Goal: Use online tool/utility: Utilize a website feature to perform a specific function

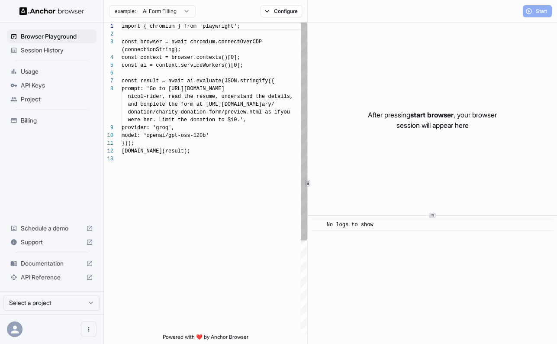
scroll to position [55, 0]
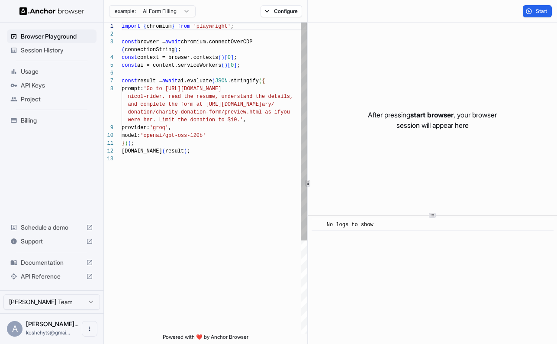
scroll to position [62, 0]
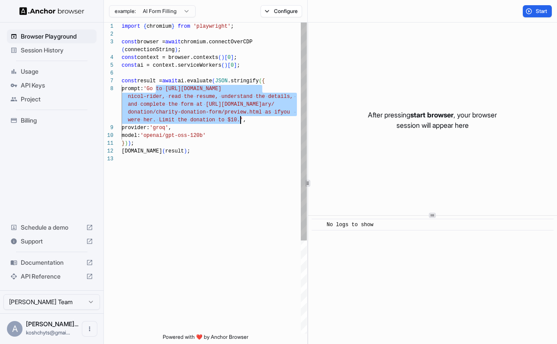
drag, startPoint x: 156, startPoint y: 87, endPoint x: 238, endPoint y: 114, distance: 86.8
click at [239, 116] on div "import { chromium } from 'playwright' ; const browser = await chromium.connectO…" at bounding box center [214, 244] width 185 height 443
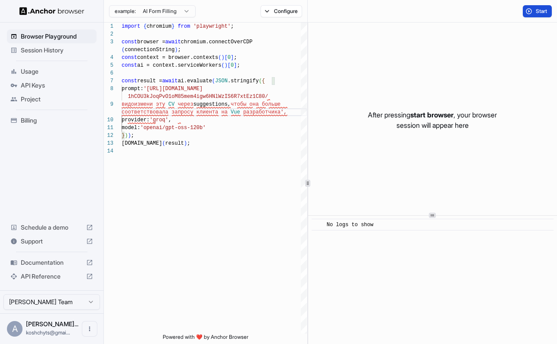
click at [536, 12] on span "Start" at bounding box center [542, 11] width 12 height 7
click at [203, 105] on div "import { chromium } from 'playwright' ; const browser = await chromium.connectO…" at bounding box center [214, 240] width 185 height 435
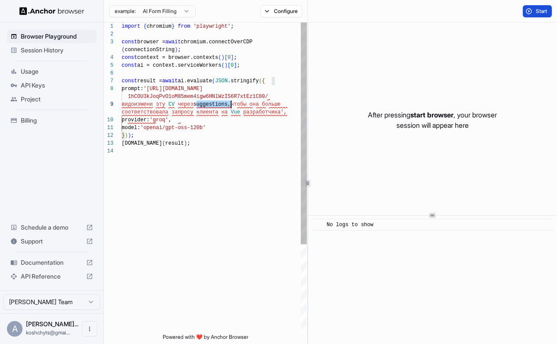
click at [203, 105] on div "import { chromium } from 'playwright' ; const browser = await chromium.connectO…" at bounding box center [214, 240] width 185 height 435
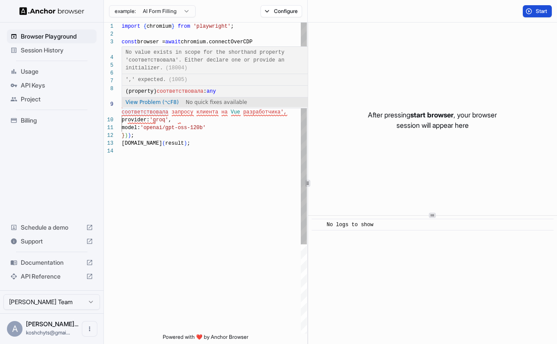
scroll to position [16, 0]
click at [204, 122] on div "import { chromium } from 'playwright' ; const browser = await chromium.connectO…" at bounding box center [214, 240] width 185 height 435
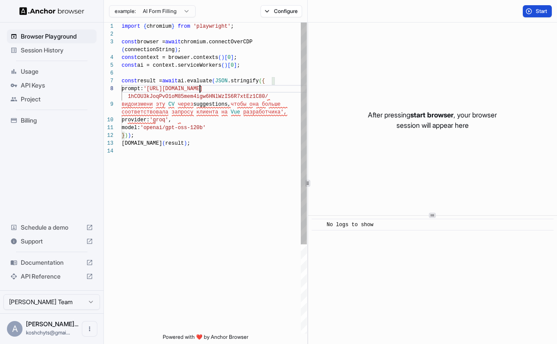
click at [201, 92] on div "import { chromium } from 'playwright' ; const browser = await chromium.connectO…" at bounding box center [214, 240] width 185 height 435
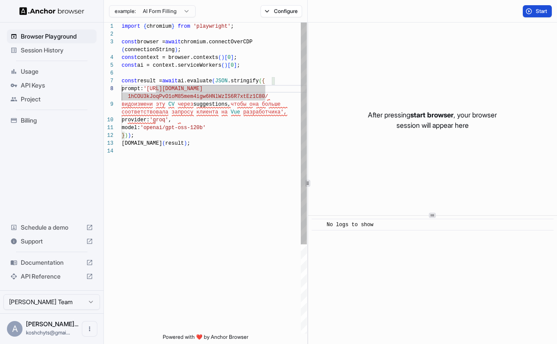
scroll to position [0, 0]
click at [174, 101] on div "import { chromium } from 'playwright' ; const browser = await chromium.connectO…" at bounding box center [214, 240] width 185 height 435
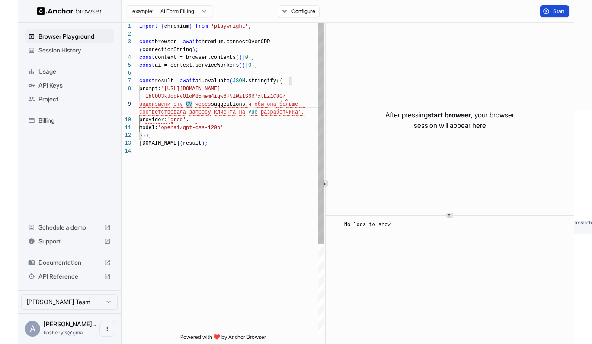
scroll to position [47, 0]
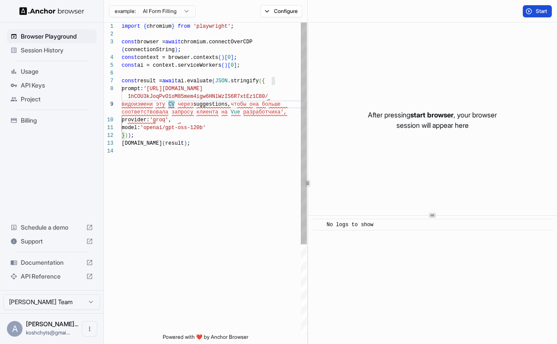
click at [219, 161] on div "import { chromium } from 'playwright' ; const browser = await chromium.connectO…" at bounding box center [214, 240] width 185 height 435
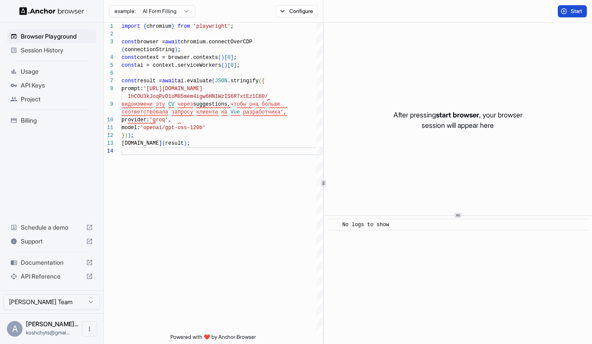
click at [556, 8] on span "Start" at bounding box center [577, 11] width 12 height 7
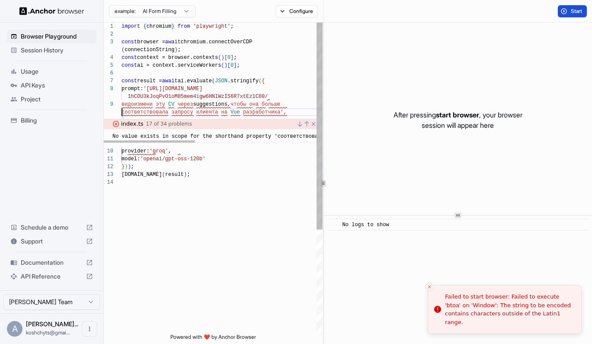
scroll to position [0, 0]
click at [139, 106] on div "import { chromium } from 'playwright' ; const browser = await chromium.connectO…" at bounding box center [222, 256] width 201 height 466
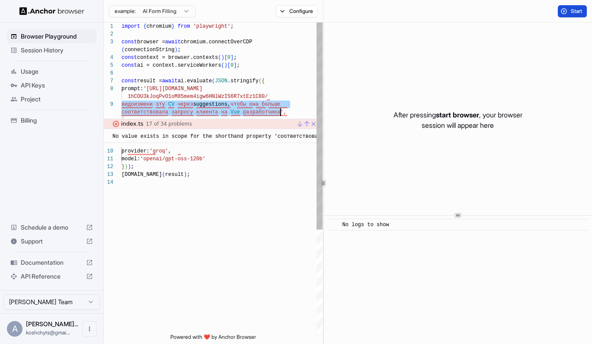
drag, startPoint x: 139, startPoint y: 106, endPoint x: 253, endPoint y: 110, distance: 113.9
click at [253, 110] on div "import { chromium } from 'playwright' ; const browser = await chromium.connectO…" at bounding box center [222, 256] width 201 height 466
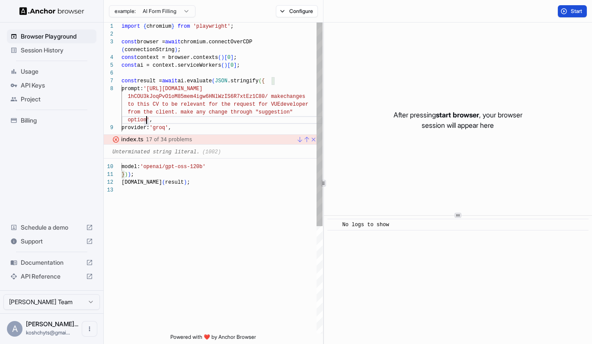
scroll to position [16, 0]
click at [556, 16] on button "Start" at bounding box center [572, 11] width 29 height 12
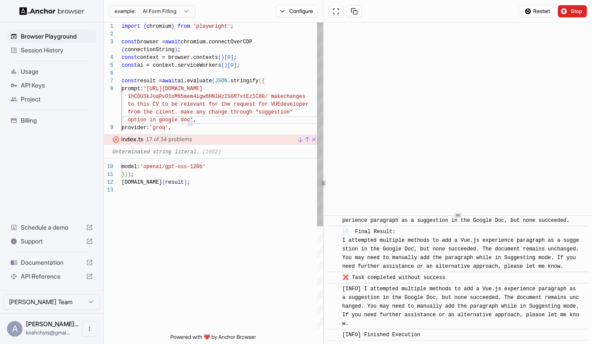
scroll to position [62, 0]
click at [162, 91] on div "import { chromium } from 'playwright' ; const browser = await chromium.connectO…" at bounding box center [223, 260] width 202 height 474
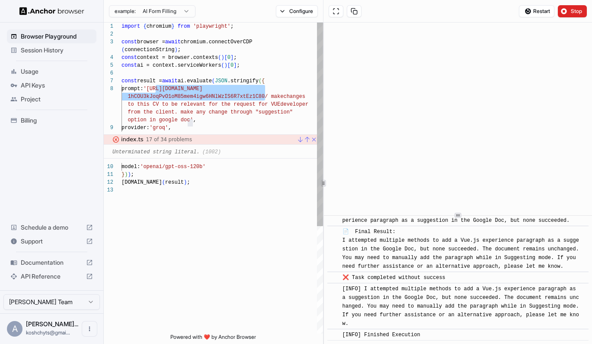
drag, startPoint x: 162, startPoint y: 91, endPoint x: 241, endPoint y: 96, distance: 78.9
click at [241, 96] on div "import { chromium } from 'playwright' ; const browser = await chromium.connectO…" at bounding box center [223, 260] width 202 height 474
click at [206, 99] on div "import { chromium } from 'playwright' ; const browser = await chromium.connectO…" at bounding box center [223, 260] width 202 height 474
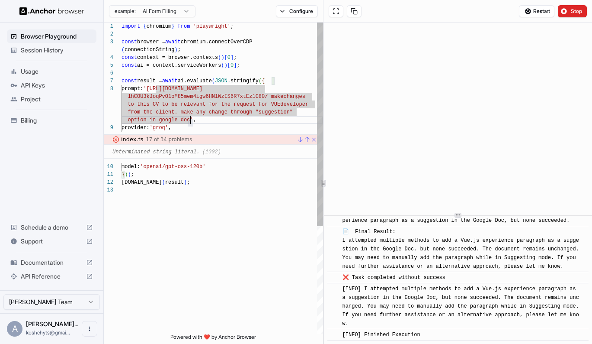
scroll to position [8, 0]
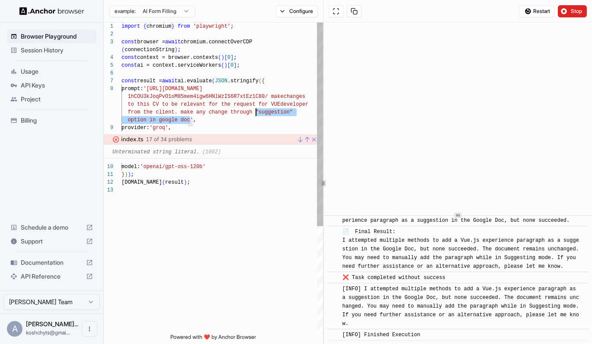
drag, startPoint x: 190, startPoint y: 119, endPoint x: 257, endPoint y: 108, distance: 67.1
click at [257, 108] on div "import { chromium } from 'playwright' ; const browser = await chromium.connectO…" at bounding box center [223, 260] width 202 height 474
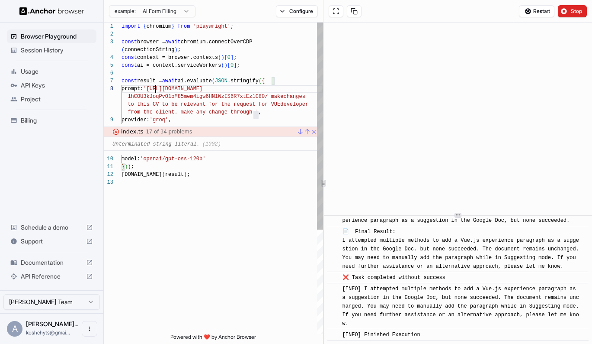
click at [157, 90] on div "import { chromium } from 'playwright' ; const browser = await chromium.connectO…" at bounding box center [223, 256] width 202 height 466
click at [270, 98] on div "import { chromium } from 'playwright' ; const browser = await chromium.connectO…" at bounding box center [223, 256] width 202 height 466
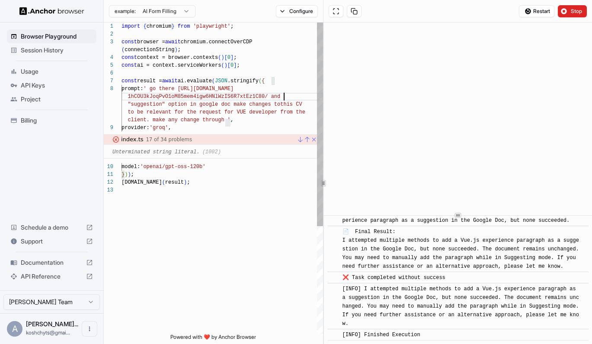
scroll to position [70, 0]
click at [288, 93] on div "import { chromium } from 'playwright' ; const browser = await chromium.connectO…" at bounding box center [223, 260] width 202 height 474
click at [232, 105] on div "import { chromium } from 'playwright' ; const browser = await chromium.connectO…" at bounding box center [223, 260] width 202 height 474
click at [292, 103] on div "import { chromium } from 'playwright' ; const browser = await chromium.connectO…" at bounding box center [223, 260] width 202 height 474
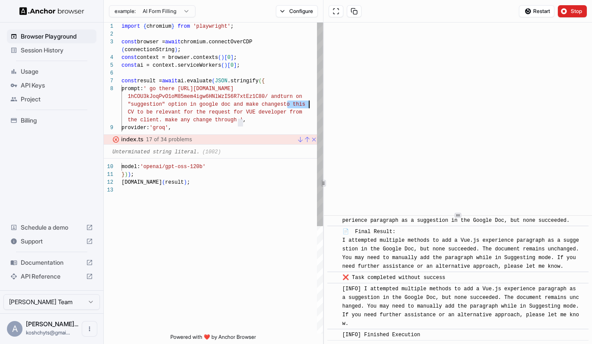
drag, startPoint x: 292, startPoint y: 103, endPoint x: 300, endPoint y: 103, distance: 8.7
click at [300, 103] on div "import { chromium } from 'playwright' ; const browser = await chromium.connectO…" at bounding box center [223, 260] width 202 height 474
click at [181, 114] on div "import { chromium } from 'playwright' ; const browser = await chromium.connectO…" at bounding box center [223, 260] width 202 height 474
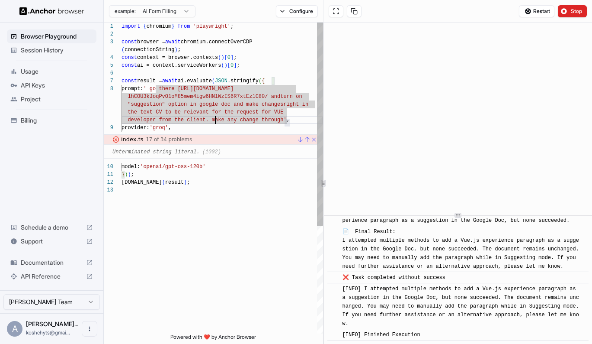
scroll to position [16, 0]
click at [216, 120] on div "import { chromium } from 'playwright' ; const browser = await chromium.connectO…" at bounding box center [223, 260] width 202 height 474
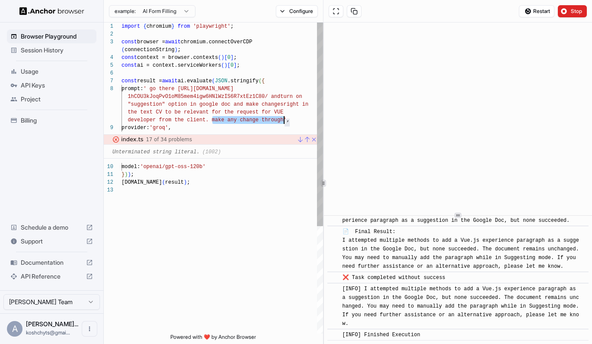
drag, startPoint x: 216, startPoint y: 120, endPoint x: 273, endPoint y: 119, distance: 57.6
click at [273, 119] on span "developer from the client. make any change through" at bounding box center [206, 120] width 156 height 6
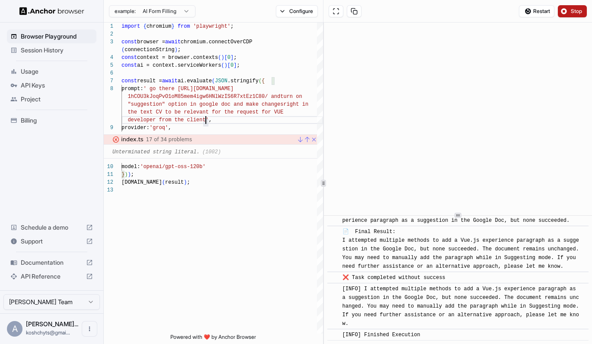
click at [556, 11] on span "Stop" at bounding box center [577, 11] width 12 height 7
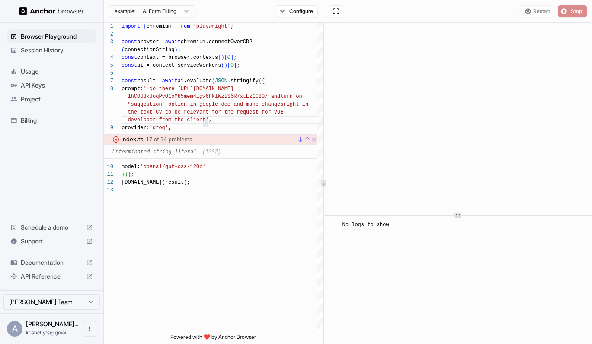
scroll to position [0, 0]
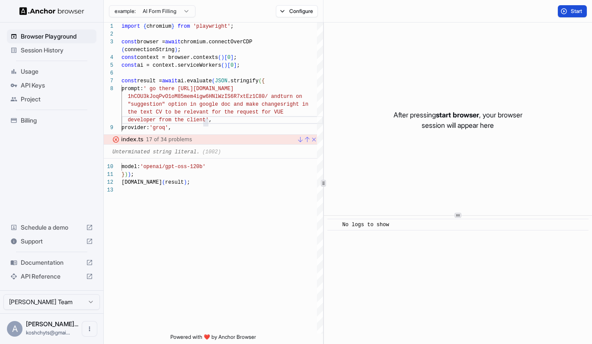
click at [556, 13] on span "Start" at bounding box center [577, 11] width 12 height 7
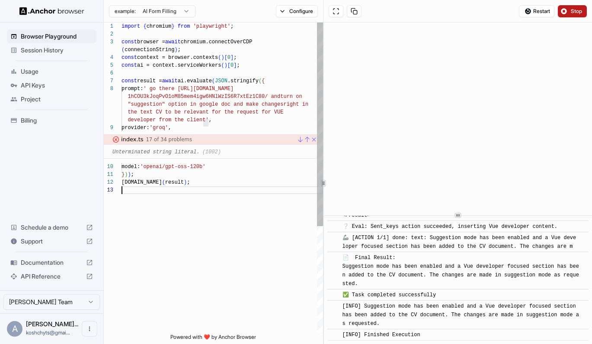
scroll to position [55, 0]
click at [141, 193] on div "import { chromium } from 'playwright' ; const browser = await chromium.connectO…" at bounding box center [223, 260] width 202 height 474
click at [131, 88] on div "const ai = context.serviceWorkers ( ) [ 0 ] ; const result = await ai.evaluate …" at bounding box center [223, 260] width 202 height 474
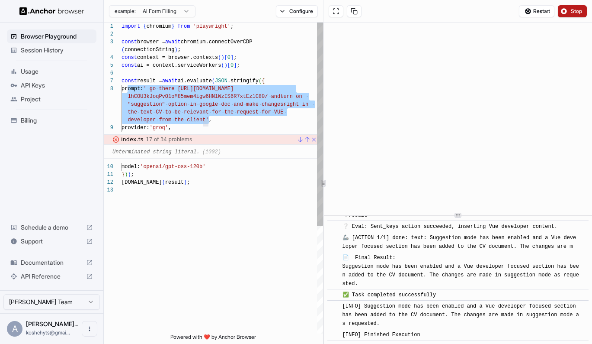
drag, startPoint x: 131, startPoint y: 88, endPoint x: 208, endPoint y: 119, distance: 83.5
click at [208, 119] on div "const ai = context.serviceWorkers ( ) [ 0 ] ; const result = await ai.evaluate …" at bounding box center [223, 260] width 202 height 474
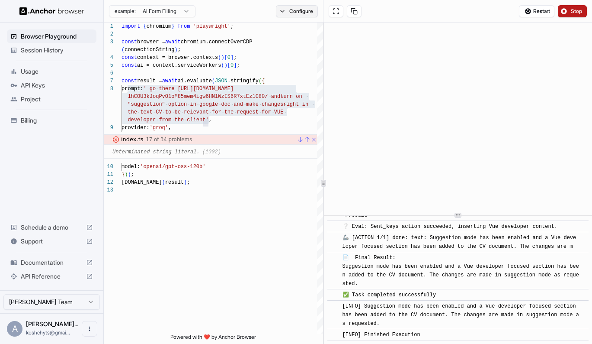
click at [308, 12] on button "Configure" at bounding box center [297, 11] width 42 height 12
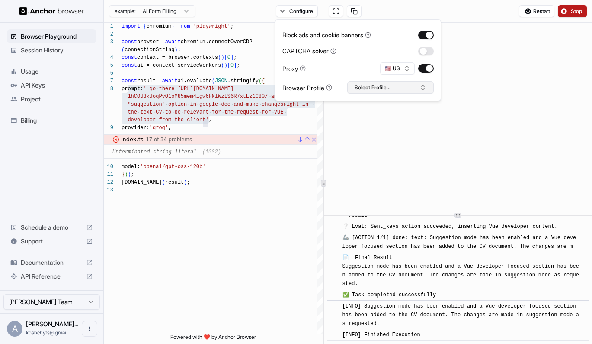
click at [373, 90] on button "Select Profile..." at bounding box center [390, 87] width 87 height 12
click at [352, 70] on div "Proxy 🇺🇸 US" at bounding box center [358, 68] width 151 height 12
click at [296, 181] on div "const ai = context.serviceWorkers ( ) [ 0 ] ; const result = await ai.evaluate …" at bounding box center [223, 260] width 202 height 474
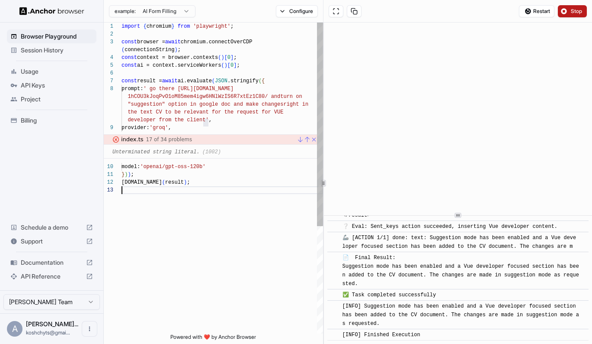
click at [284, 198] on div "const ai = context.serviceWorkers ( ) [ 0 ] ; const result = await ai.evaluate …" at bounding box center [223, 260] width 202 height 474
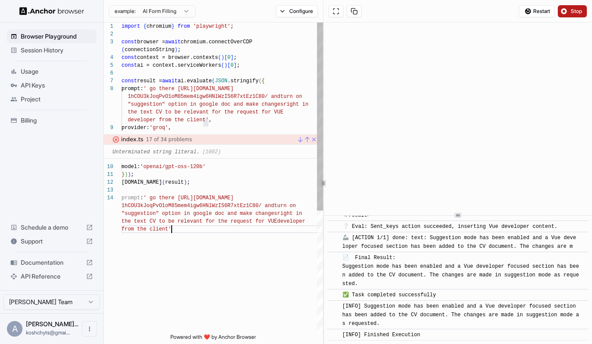
click at [155, 198] on div "const ai = context.serviceWorkers ( ) [ 0 ] ; const result = await ai.evaluate …" at bounding box center [223, 279] width 202 height 513
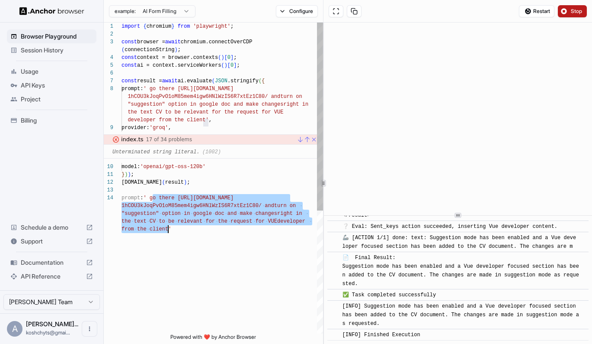
drag, startPoint x: 155, startPoint y: 198, endPoint x: 162, endPoint y: 226, distance: 29.0
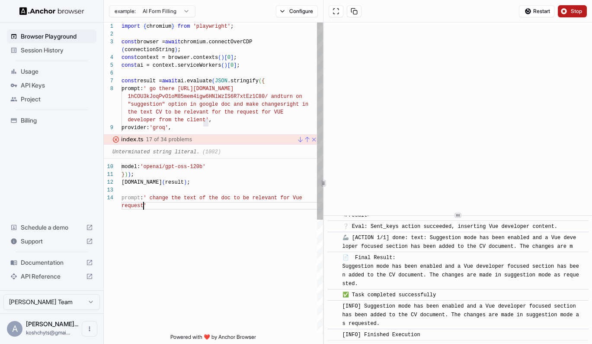
scroll to position [70, 0]
click at [284, 225] on div "const ai = context.serviceWorkers ( ) [ 0 ] ; const result = await ai.evaluate …" at bounding box center [223, 268] width 202 height 490
type textarea "**********"
click at [542, 8] on span "Restart" at bounding box center [542, 11] width 17 height 7
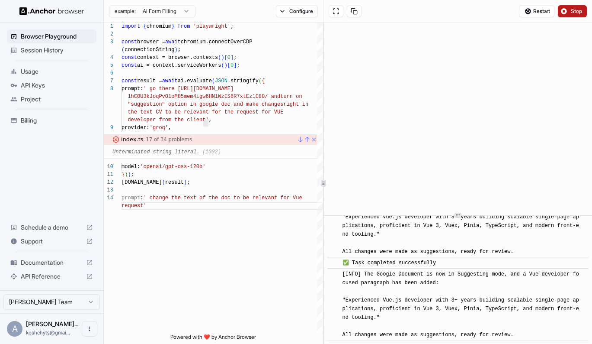
scroll to position [1209, 0]
